Goal: Task Accomplishment & Management: Complete application form

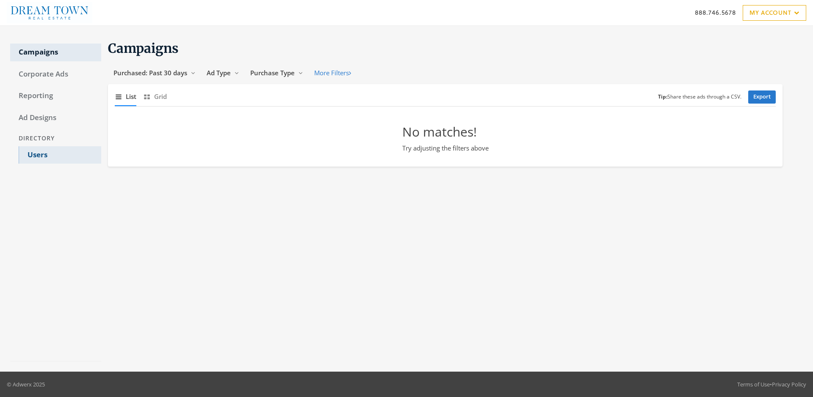
click at [60, 155] on link "Users" at bounding box center [60, 155] width 83 height 18
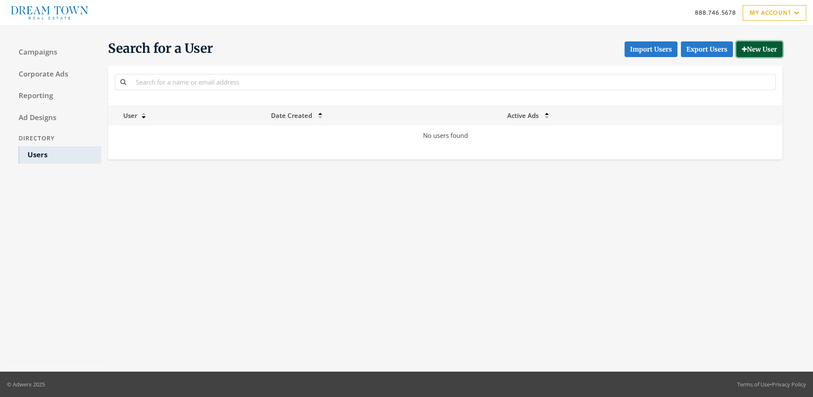
click at [758, 49] on button "New User" at bounding box center [759, 49] width 46 height 16
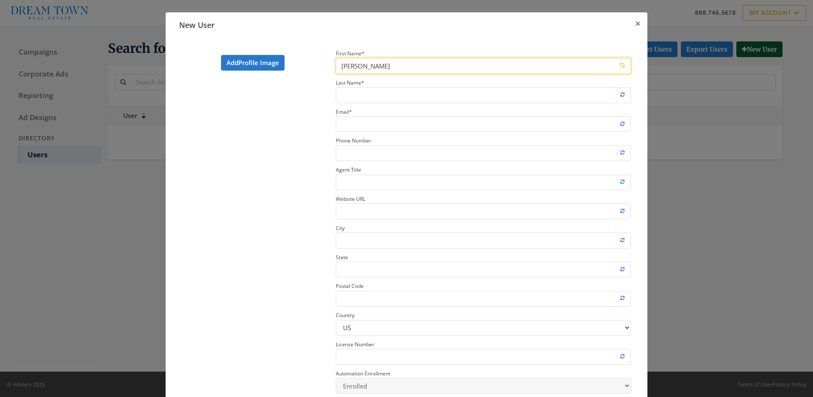
type input "John"
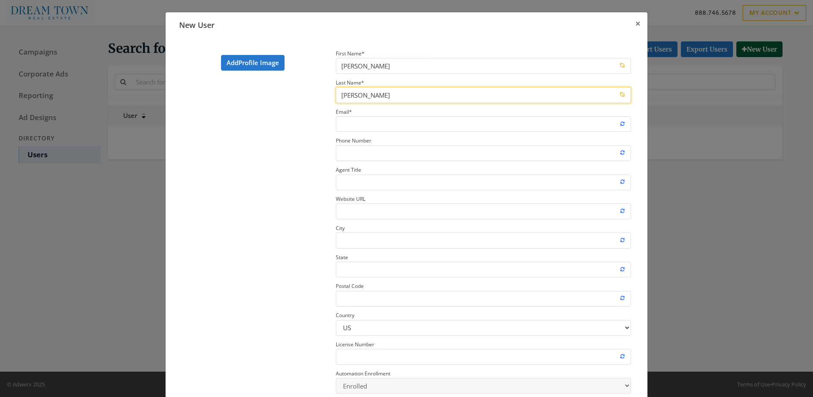
type input "Smith"
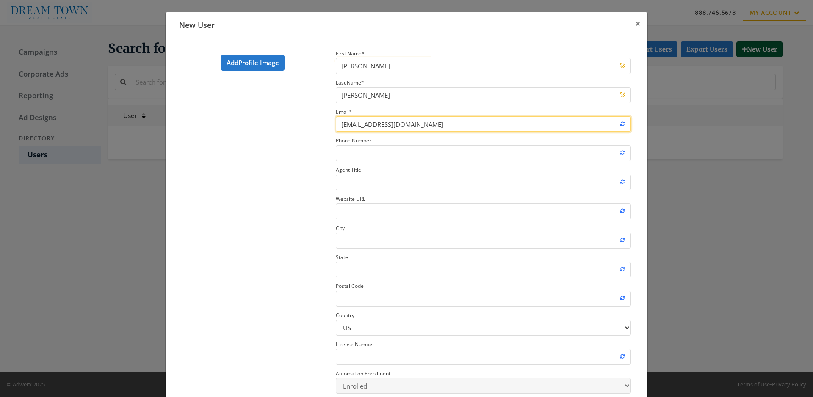
type input "newrosteruser@adwerx.com"
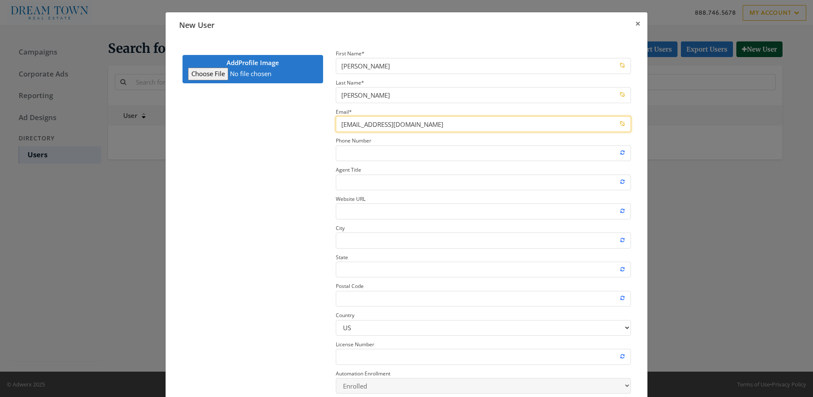
type input "C:\fakepath\download.jpeg"
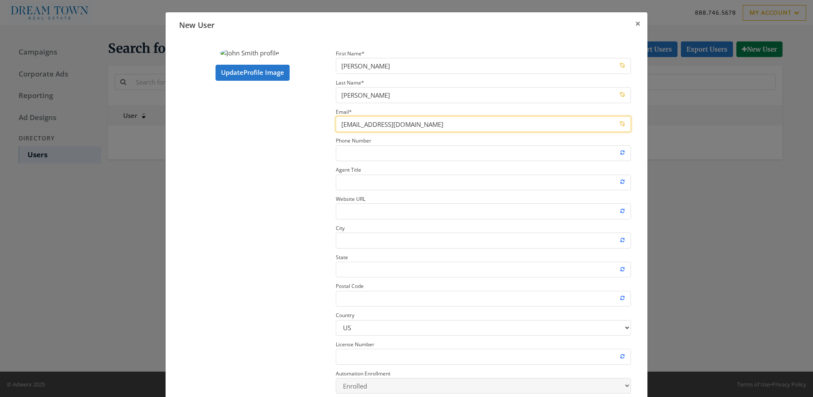
type input "newrosteruser@adwerx.com"
